Goal: Transaction & Acquisition: Purchase product/service

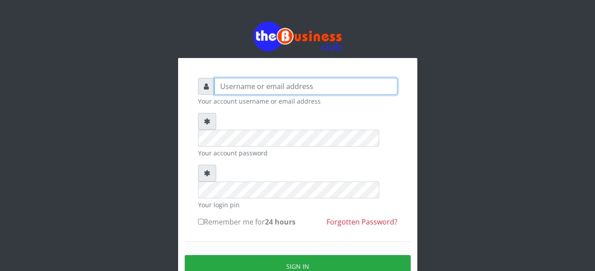
type input "Busybrain2"
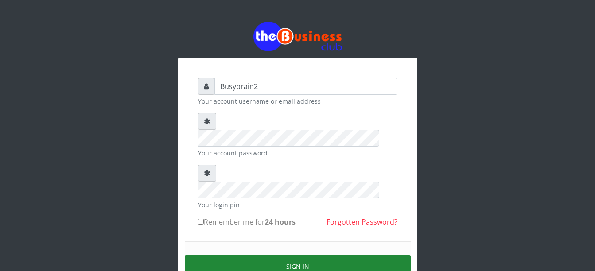
click at [309, 255] on button "Sign in" at bounding box center [298, 266] width 226 height 23
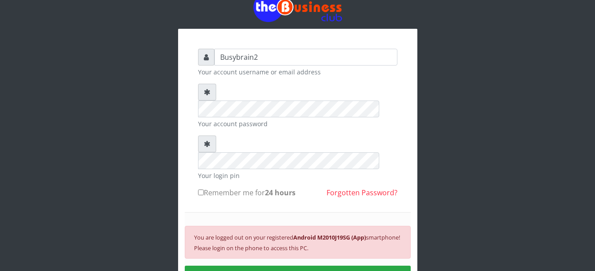
scroll to position [44, 0]
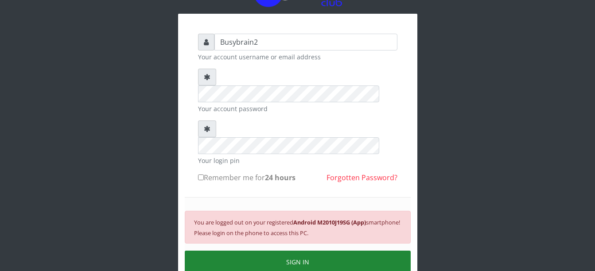
click at [300, 251] on button "SIGN IN" at bounding box center [298, 262] width 226 height 23
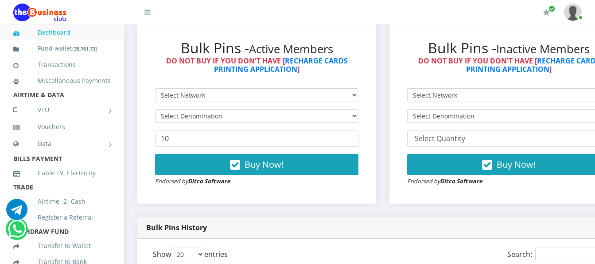
scroll to position [266, 0]
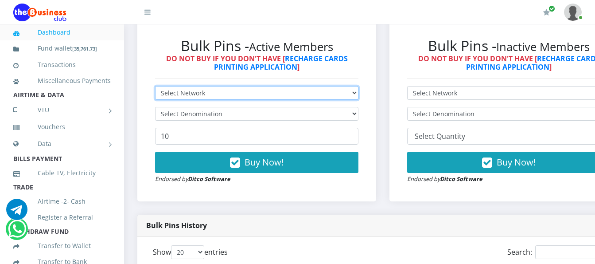
click at [333, 86] on select "Select Network MTN Globacom 9Mobile Airtel" at bounding box center [256, 93] width 203 height 14
select select "MTN"
click at [155, 86] on select "Select Network MTN Globacom 9Mobile Airtel" at bounding box center [256, 93] width 203 height 14
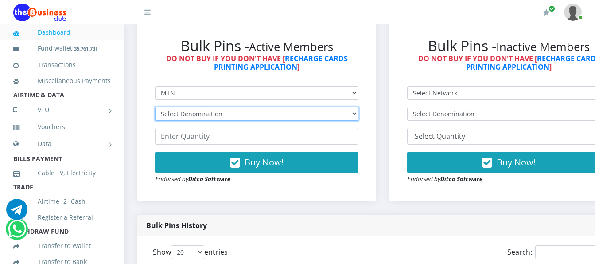
click at [330, 107] on select "Select Denomination MTN NGN100 - ₦96.99 MTN NGN200 - ₦193.98 MTN NGN400 - ₦387.…" at bounding box center [256, 114] width 203 height 14
select select "193.98-200"
click at [155, 107] on select "Select Denomination MTN NGN100 - ₦96.99 MTN NGN200 - ₦193.98 MTN NGN400 - ₦387.…" at bounding box center [256, 114] width 203 height 14
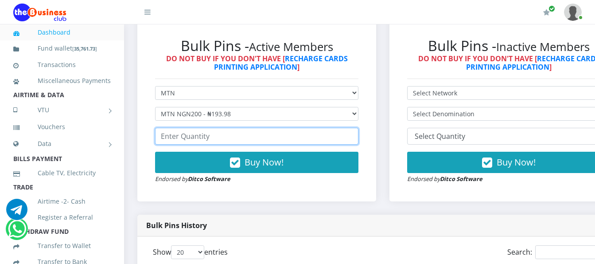
click at [200, 132] on input "number" at bounding box center [256, 136] width 203 height 17
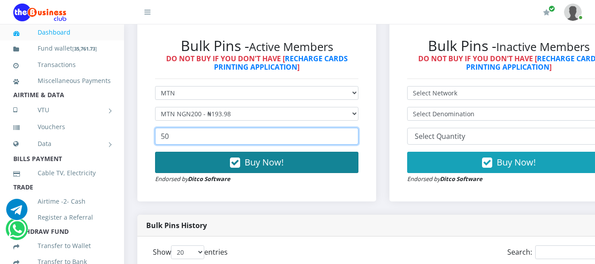
type input "50"
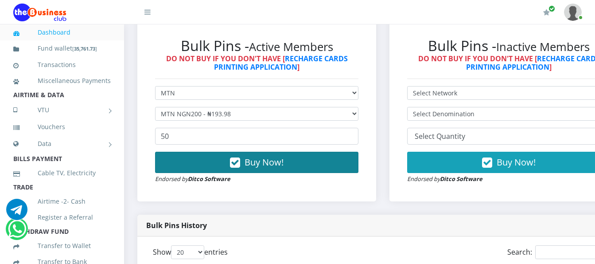
click at [225, 151] on button "Buy Now!" at bounding box center [256, 161] width 203 height 21
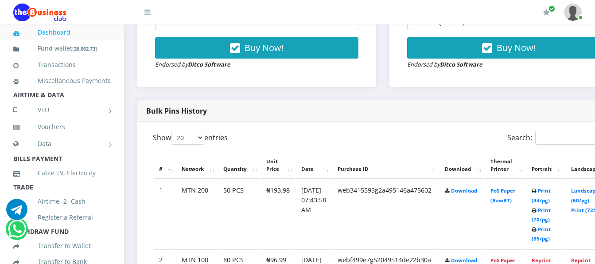
scroll to position [399, 0]
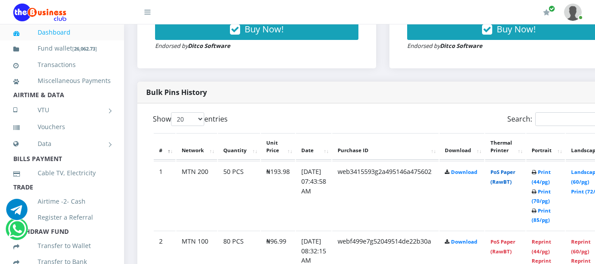
click at [509, 170] on link "PoS Paper (RawBT)" at bounding box center [502, 176] width 25 height 16
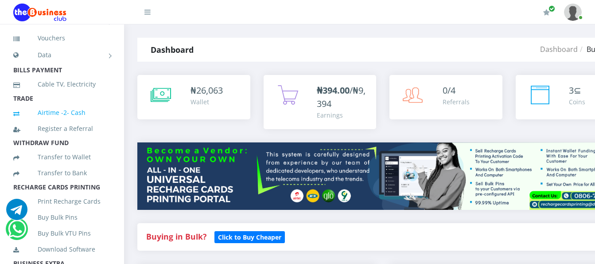
scroll to position [133, 0]
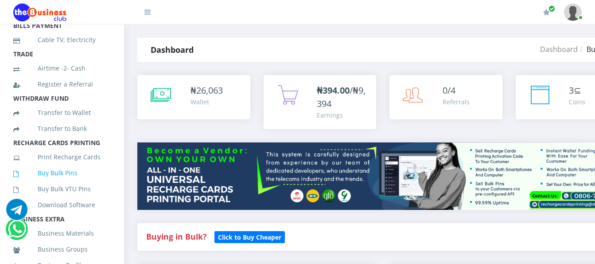
click at [61, 183] on link "Buy Bulk Pins" at bounding box center [61, 173] width 97 height 20
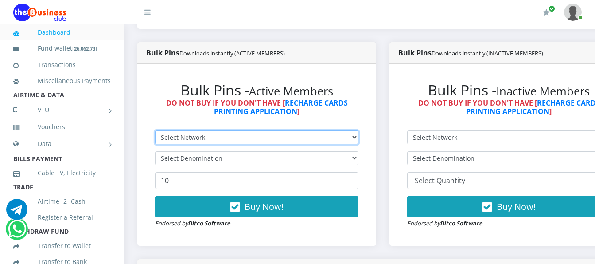
click at [303, 130] on select "Select Network MTN Globacom 9Mobile Airtel" at bounding box center [256, 137] width 203 height 14
select select "MTN"
click at [155, 130] on select "Select Network MTN Globacom 9Mobile Airtel" at bounding box center [256, 137] width 203 height 14
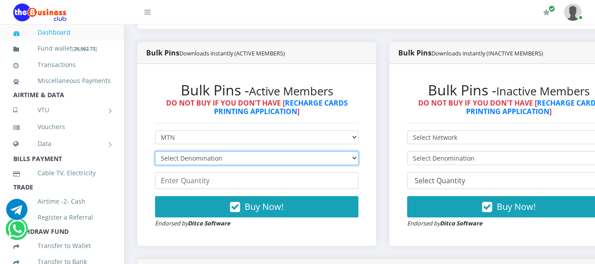
click at [302, 151] on select "Select Denomination MTN NGN100 - ₦96.99 MTN NGN200 - ₦193.98 MTN NGN400 - ₦387.…" at bounding box center [256, 158] width 203 height 14
select select "484.95-500"
click at [155, 151] on select "Select Denomination MTN NGN100 - ₦96.99 MTN NGN200 - ₦193.98 MTN NGN400 - ₦387.…" at bounding box center [256, 158] width 203 height 14
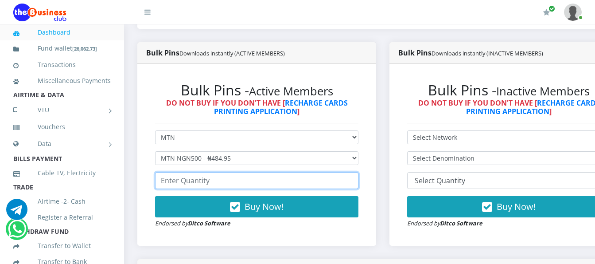
click at [291, 174] on input "number" at bounding box center [256, 180] width 203 height 17
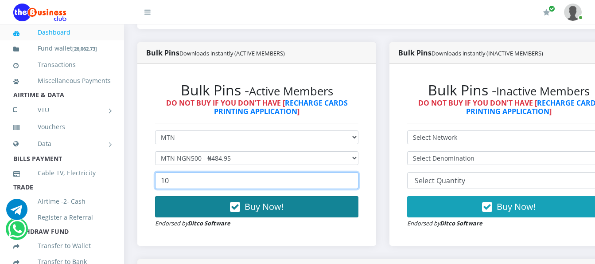
type input "10"
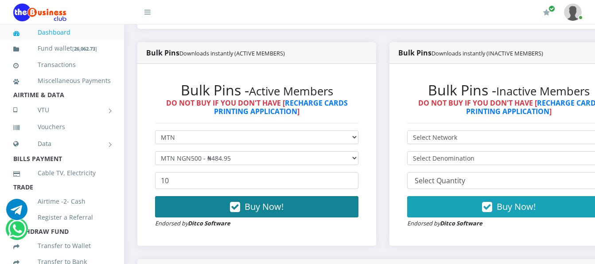
click at [302, 196] on button "Buy Now!" at bounding box center [256, 206] width 203 height 21
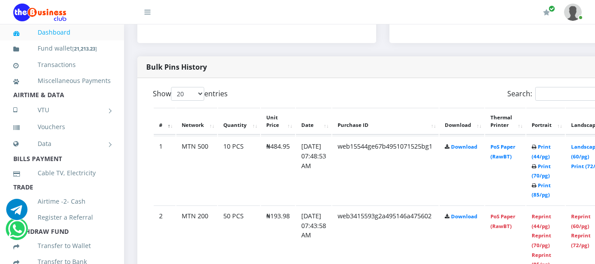
scroll to position [443, 0]
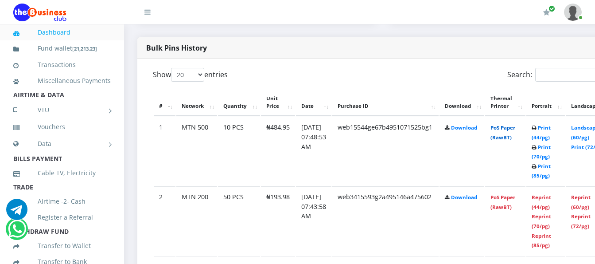
click at [513, 124] on link "PoS Paper (RawBT)" at bounding box center [502, 132] width 25 height 16
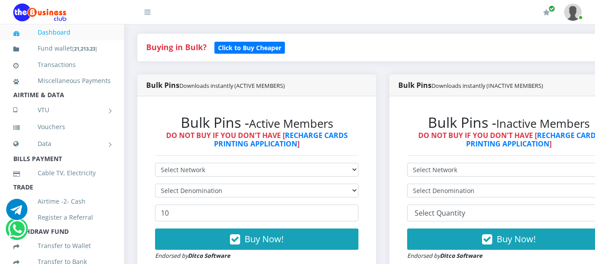
scroll to position [177, 0]
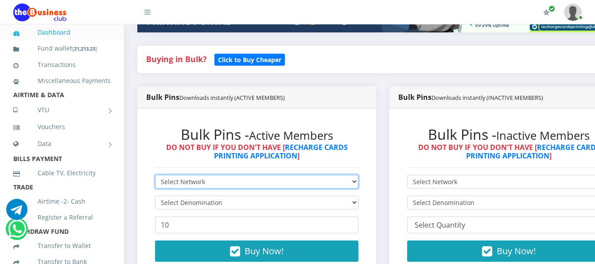
click at [298, 175] on select "Select Network MTN Globacom 9Mobile Airtel" at bounding box center [256, 182] width 203 height 14
select select "Airtel"
click at [155, 175] on select "Select Network MTN Globacom 9Mobile Airtel" at bounding box center [256, 182] width 203 height 14
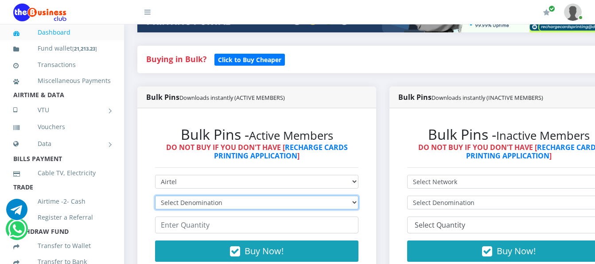
click at [289, 195] on select "Select Denomination Airtel NGN100 - ₦96.38 Airtel NGN200 - ₦192.76 Airtel NGN50…" at bounding box center [256, 202] width 203 height 14
select select "481.9-500"
click at [155, 195] on select "Select Denomination Airtel NGN100 - ₦96.38 Airtel NGN200 - ₦192.76 Airtel NGN50…" at bounding box center [256, 202] width 203 height 14
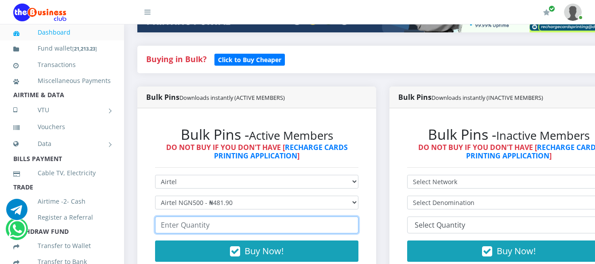
click at [278, 216] on input "number" at bounding box center [256, 224] width 203 height 17
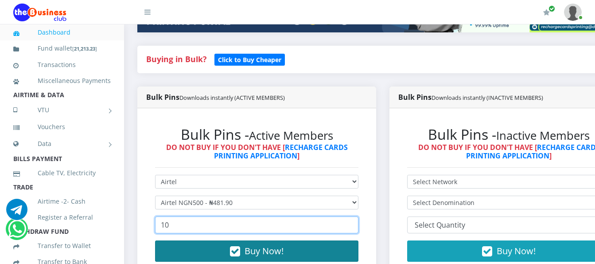
type input "10"
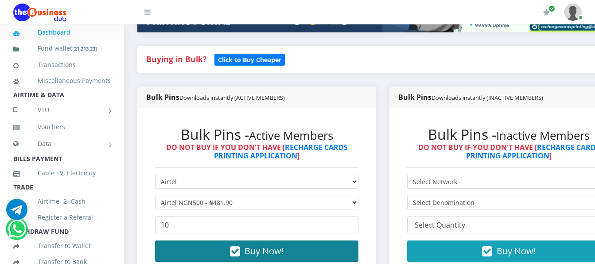
click at [198, 246] on button "Buy Now!" at bounding box center [256, 250] width 203 height 21
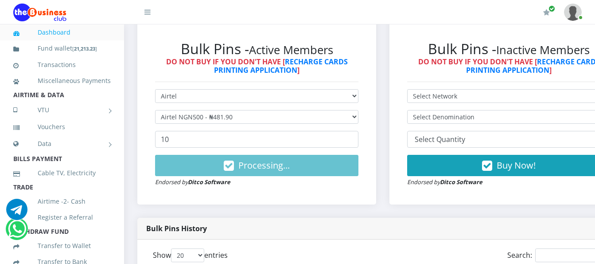
scroll to position [266, 0]
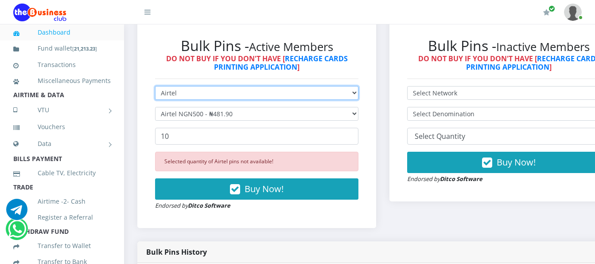
click at [358, 86] on select "Select Network MTN Globacom 9Mobile Airtel" at bounding box center [256, 93] width 203 height 14
click at [155, 86] on select "Select Network MTN Globacom 9Mobile Airtel" at bounding box center [256, 93] width 203 height 14
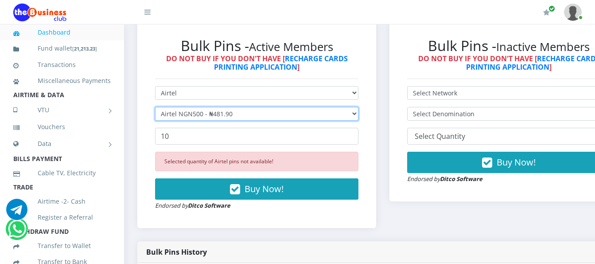
click at [358, 109] on select "Select Denomination Airtel NGN100 - ₦96.38 Airtel NGN200 - ₦192.76 Airtel NGN50…" at bounding box center [256, 114] width 203 height 14
select select "96.38-100"
click at [155, 107] on select "Select Denomination Airtel NGN100 - ₦96.38 Airtel NGN200 - ₦192.76 Airtel NGN50…" at bounding box center [256, 114] width 203 height 14
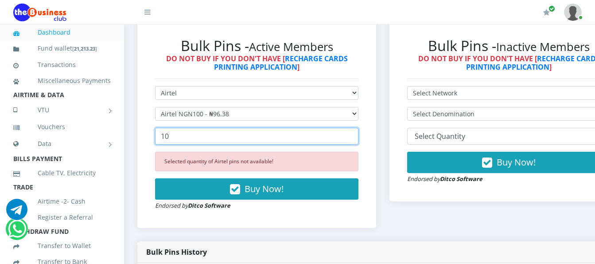
click at [280, 128] on input "10" at bounding box center [256, 136] width 203 height 17
type input "1"
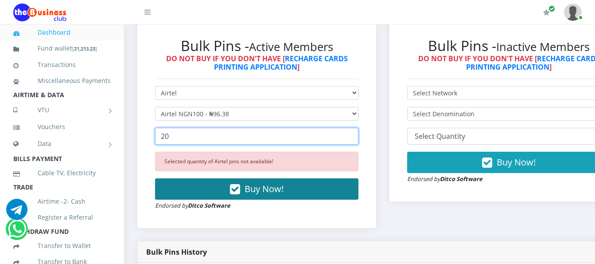
type input "20"
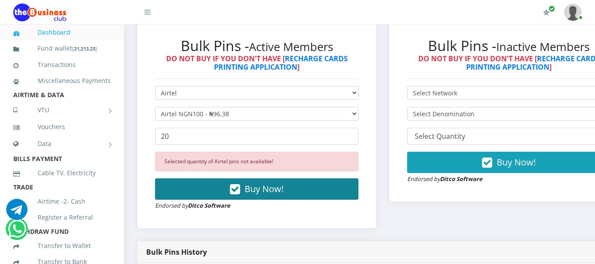
click at [264, 183] on span "Buy Now!" at bounding box center [264, 189] width 39 height 12
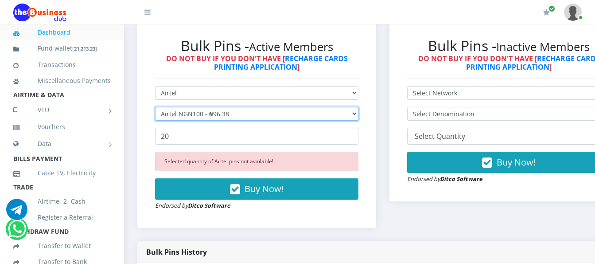
click at [334, 107] on select "Select Denomination Airtel NGN100 - ₦96.38 Airtel NGN200 - ₦192.76 Airtel NGN50…" at bounding box center [256, 114] width 203 height 14
select select "192.76-200"
click at [155, 107] on select "Select Denomination Airtel NGN100 - ₦96.38 Airtel NGN200 - ₦192.76 Airtel NGN50…" at bounding box center [256, 114] width 203 height 14
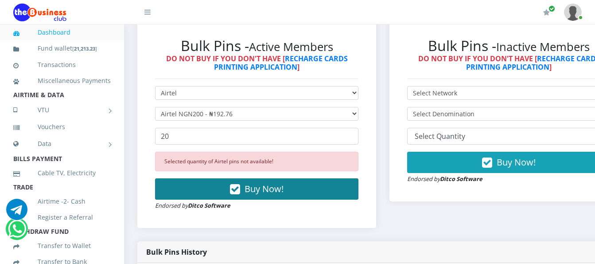
click at [310, 180] on button "Buy Now!" at bounding box center [256, 188] width 203 height 21
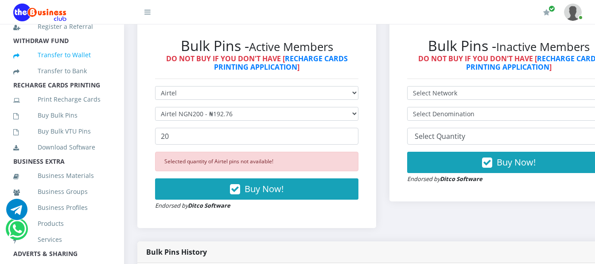
scroll to position [200, 0]
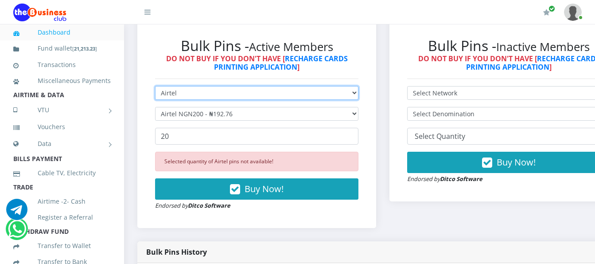
click at [231, 86] on select "Select Network MTN Globacom 9Mobile Airtel" at bounding box center [256, 93] width 203 height 14
select select "MTN"
click at [155, 86] on select "Select Network MTN Globacom 9Mobile Airtel" at bounding box center [256, 93] width 203 height 14
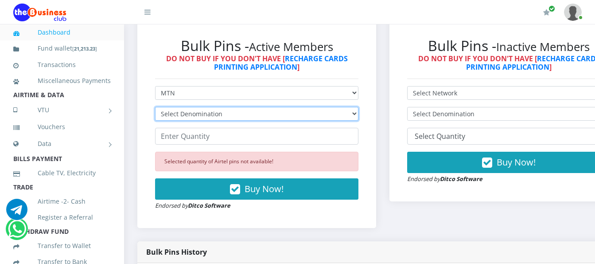
click at [236, 109] on select "Select Denomination MTN NGN100 - ₦96.99 MTN NGN200 - ₦193.98 MTN NGN400 - ₦387.…" at bounding box center [256, 114] width 203 height 14
select select "96.99-100"
click at [155, 107] on select "Select Denomination MTN NGN100 - ₦96.99 MTN NGN200 - ₦193.98 MTN NGN400 - ₦387.…" at bounding box center [256, 114] width 203 height 14
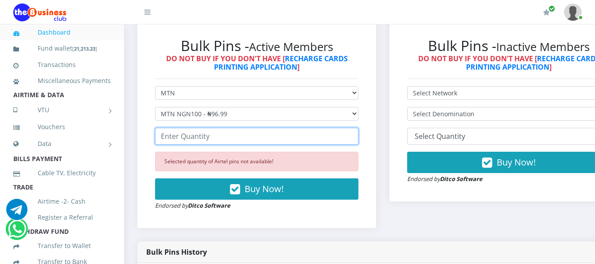
click at [233, 134] on input "number" at bounding box center [256, 136] width 203 height 17
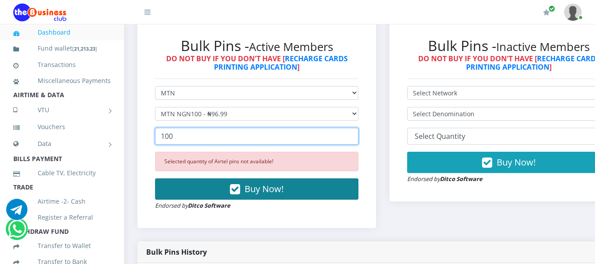
type input "100"
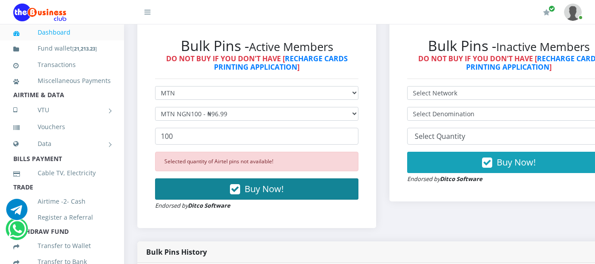
click at [258, 178] on button "Buy Now!" at bounding box center [256, 188] width 203 height 21
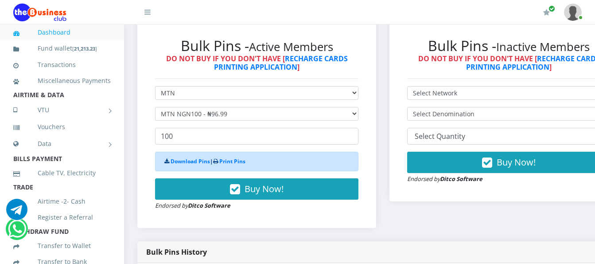
scroll to position [0, 0]
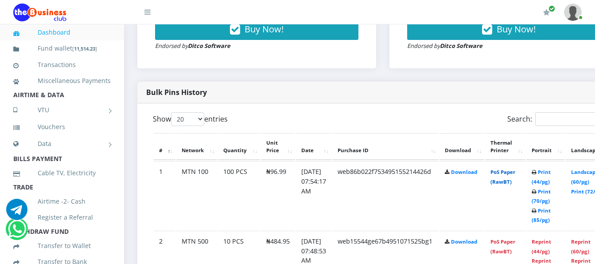
click at [512, 168] on link "PoS Paper (RawBT)" at bounding box center [502, 176] width 25 height 16
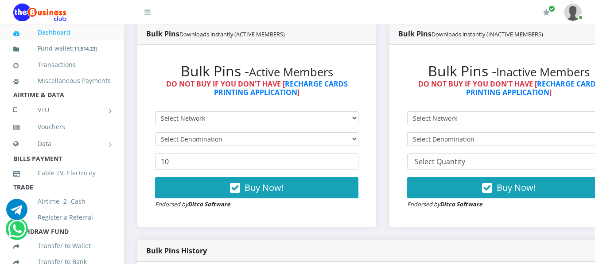
scroll to position [221, 0]
